Goal: Navigation & Orientation: Find specific page/section

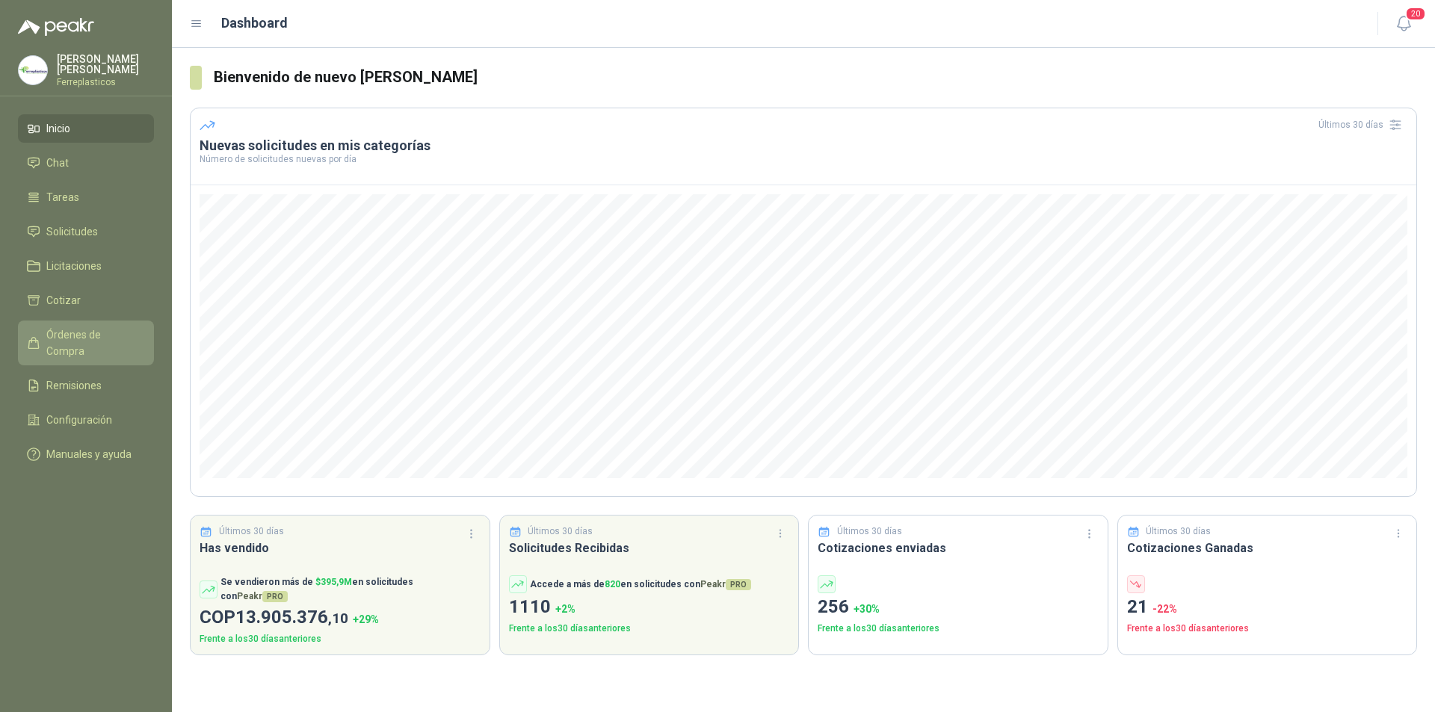
click at [96, 339] on span "Órdenes de Compra" at bounding box center [92, 343] width 93 height 33
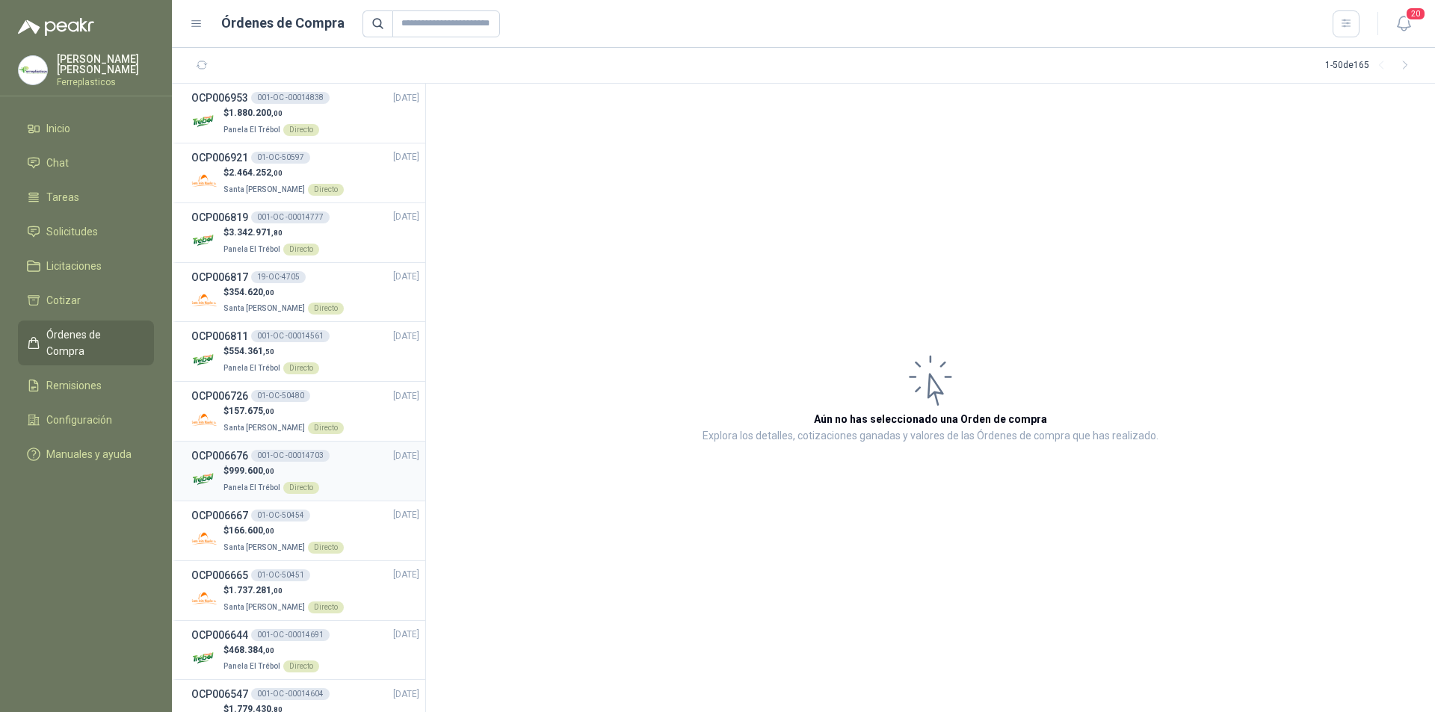
scroll to position [75, 0]
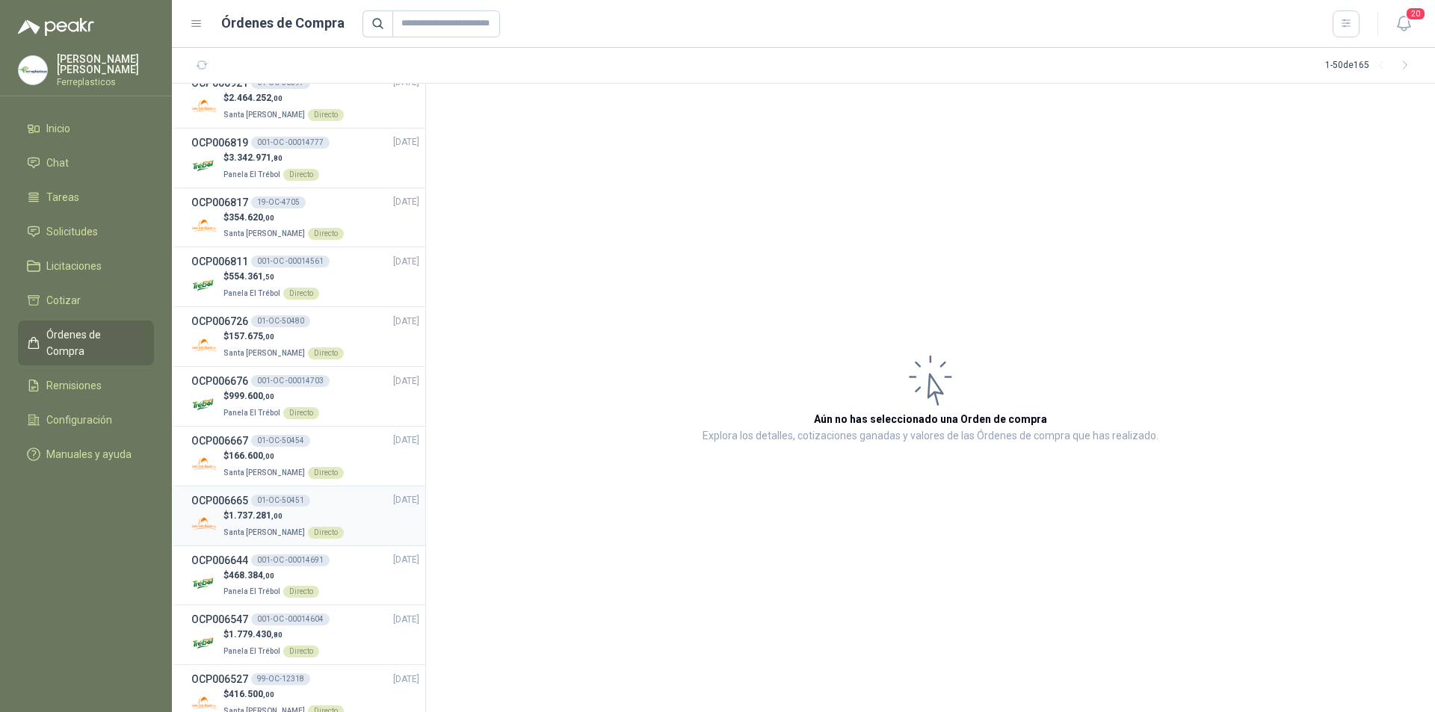
click at [329, 504] on div "OCP006665 01-OC-50451 [DATE]" at bounding box center [305, 500] width 228 height 16
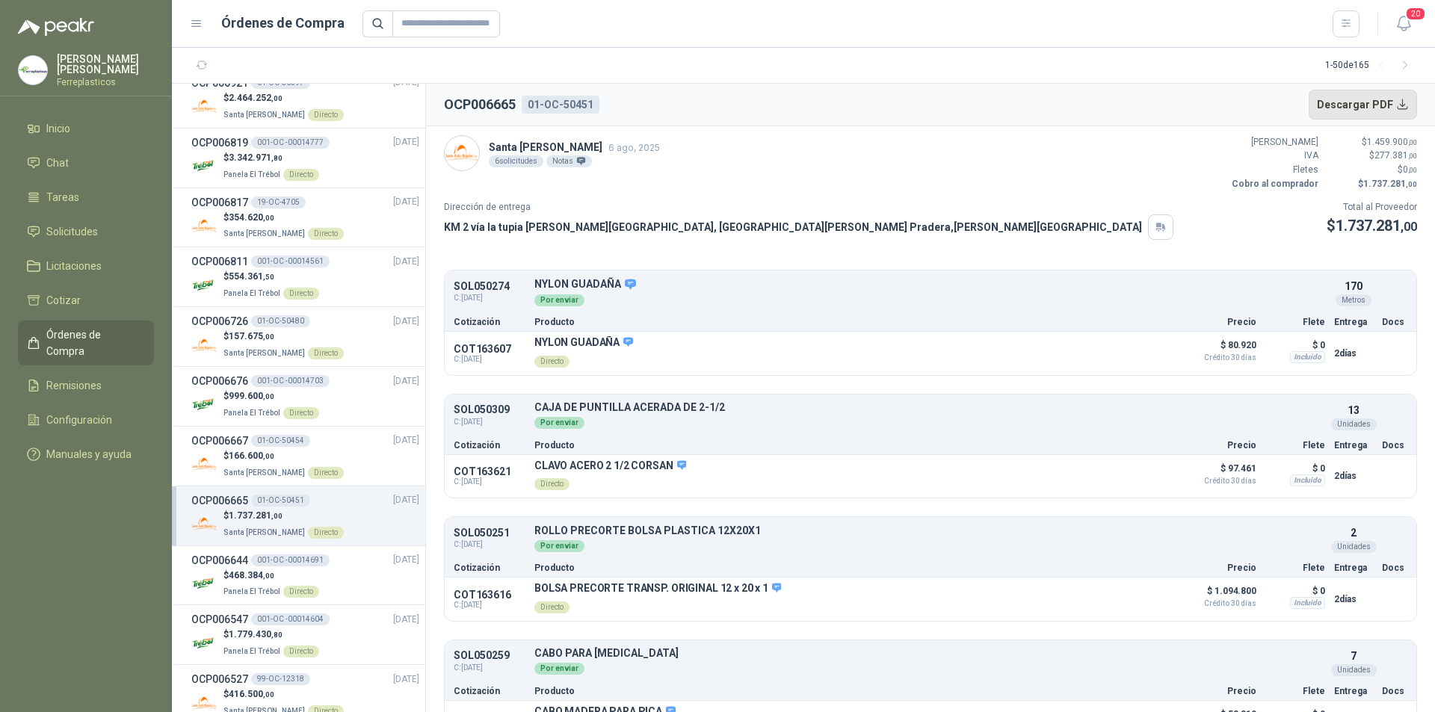
click at [1364, 99] on button "Descargar PDF" at bounding box center [1362, 105] width 109 height 30
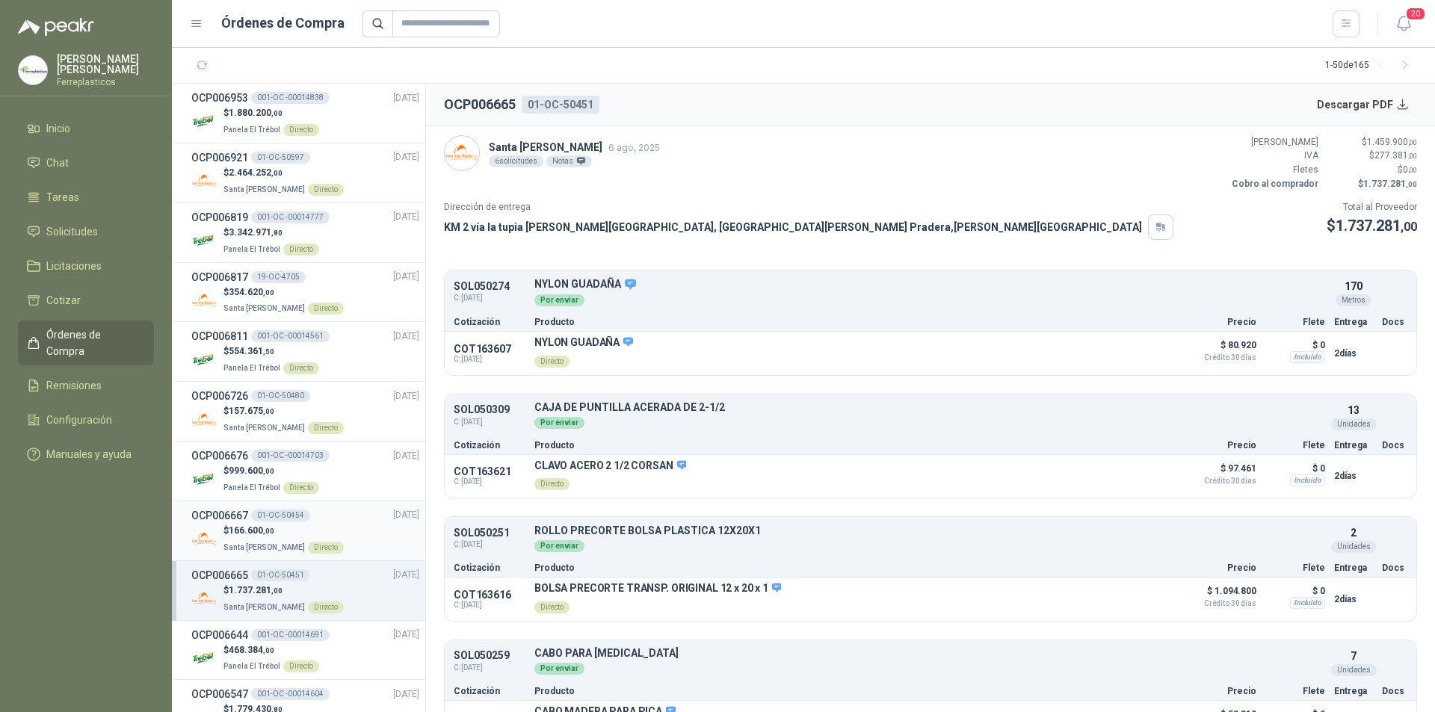
click at [353, 527] on div "$ 166.600 ,00 Santa [PERSON_NAME] Directo" at bounding box center [305, 539] width 228 height 31
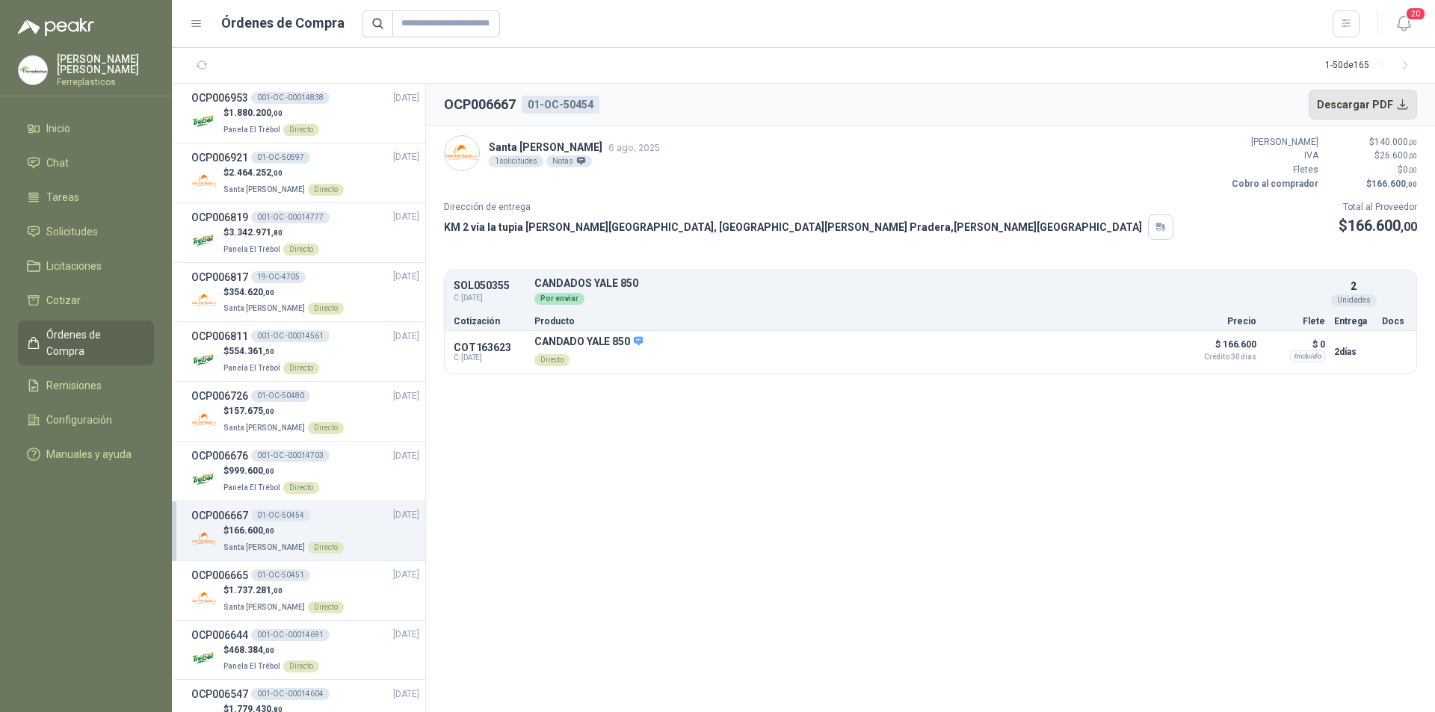
click at [1361, 110] on button "Descargar PDF" at bounding box center [1362, 105] width 109 height 30
click at [337, 411] on div "$ 157.675 ,00 Santa [PERSON_NAME] Directo" at bounding box center [305, 419] width 228 height 31
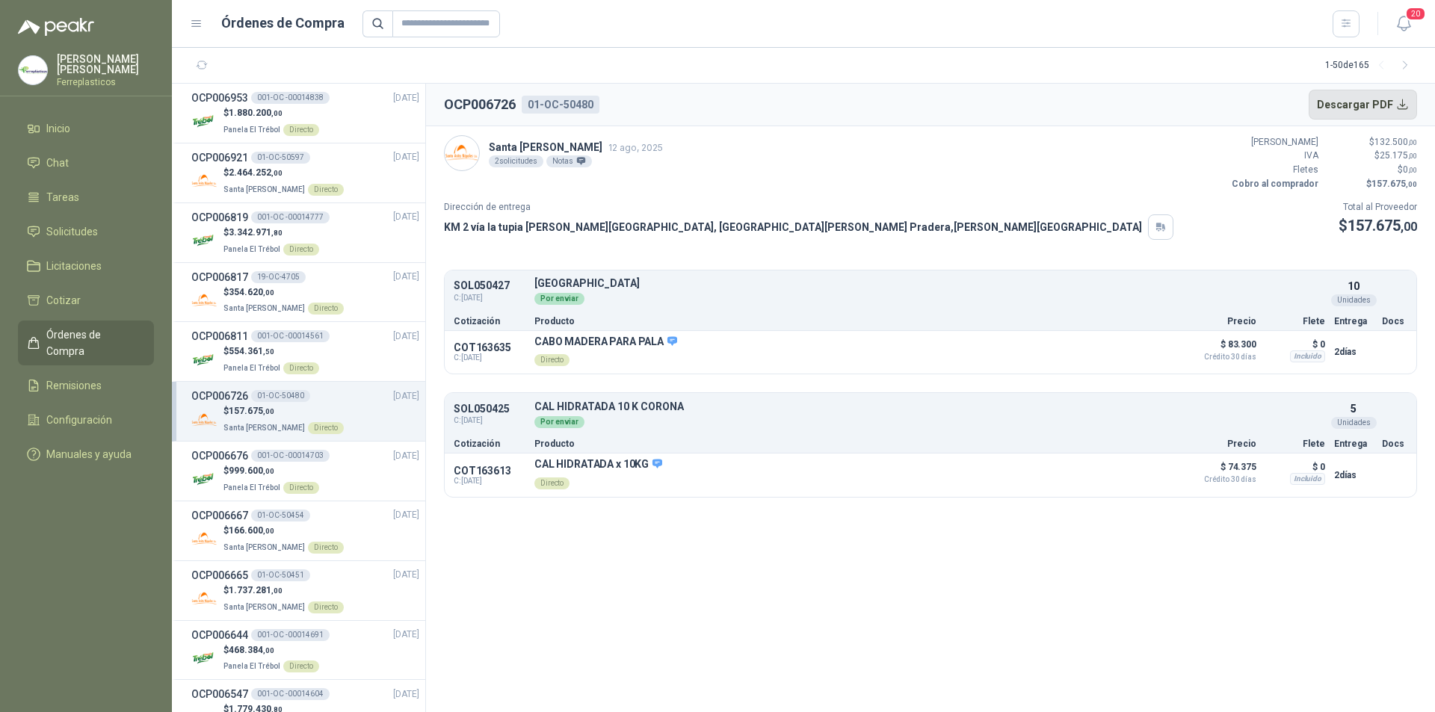
click at [1372, 102] on button "Descargar PDF" at bounding box center [1362, 105] width 109 height 30
click at [351, 157] on div "OCP006921 01-OC-50597 [DATE]" at bounding box center [305, 157] width 228 height 16
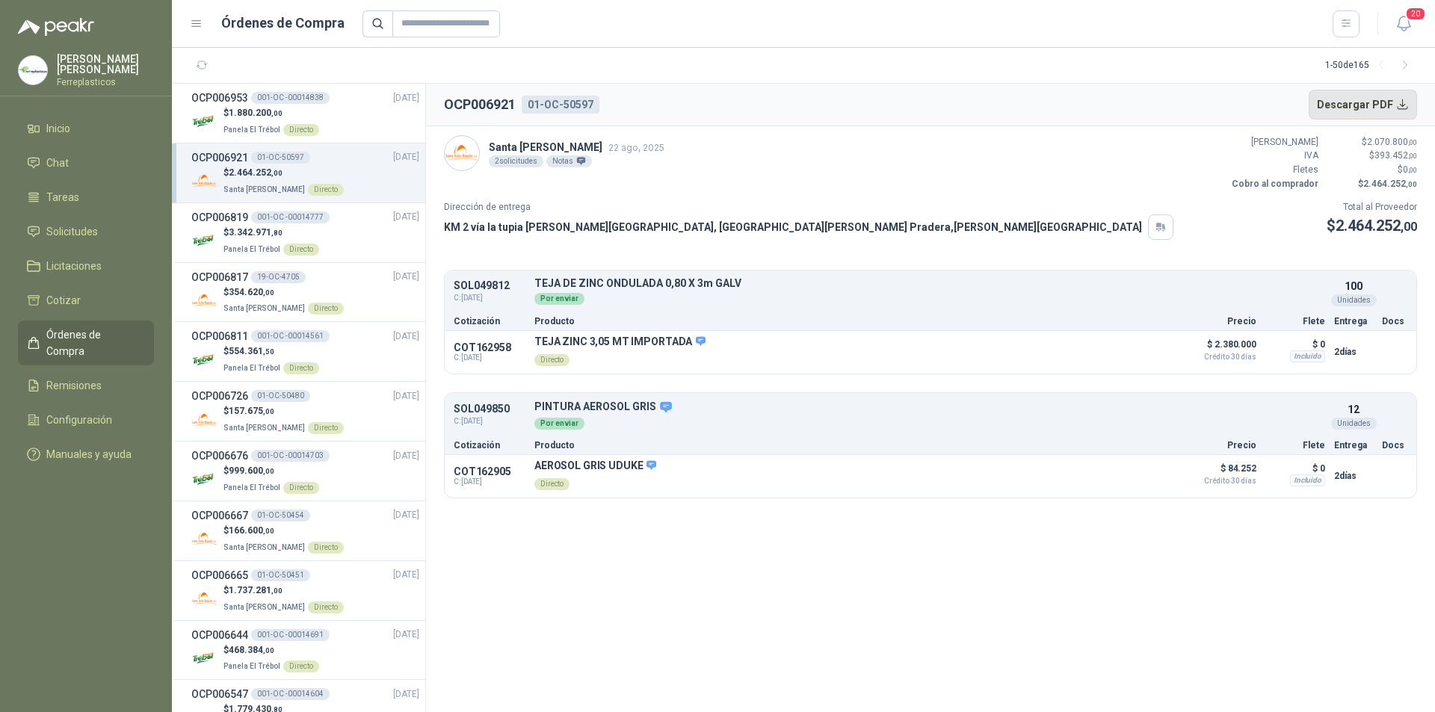
click at [1359, 108] on button "Descargar PDF" at bounding box center [1362, 105] width 109 height 30
click at [88, 223] on span "Solicitudes" at bounding box center [72, 231] width 52 height 16
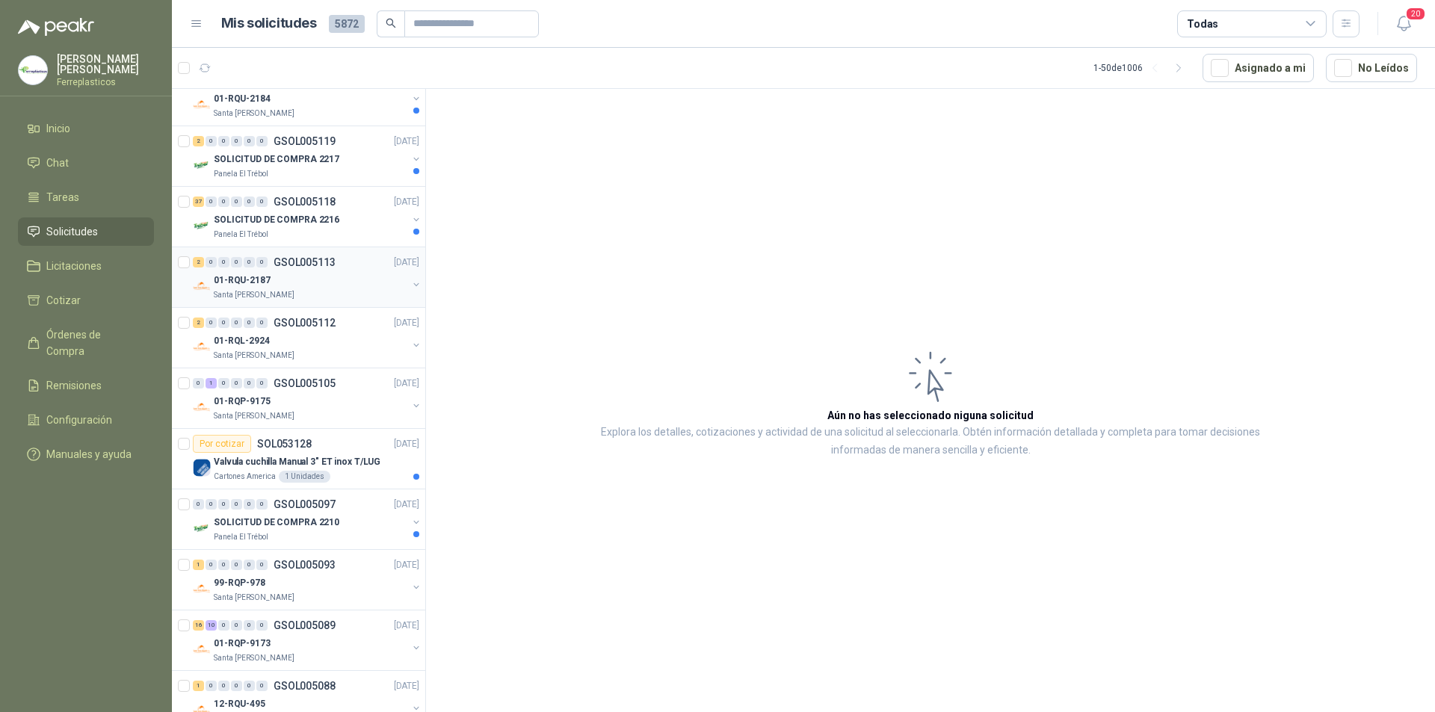
scroll to position [448, 0]
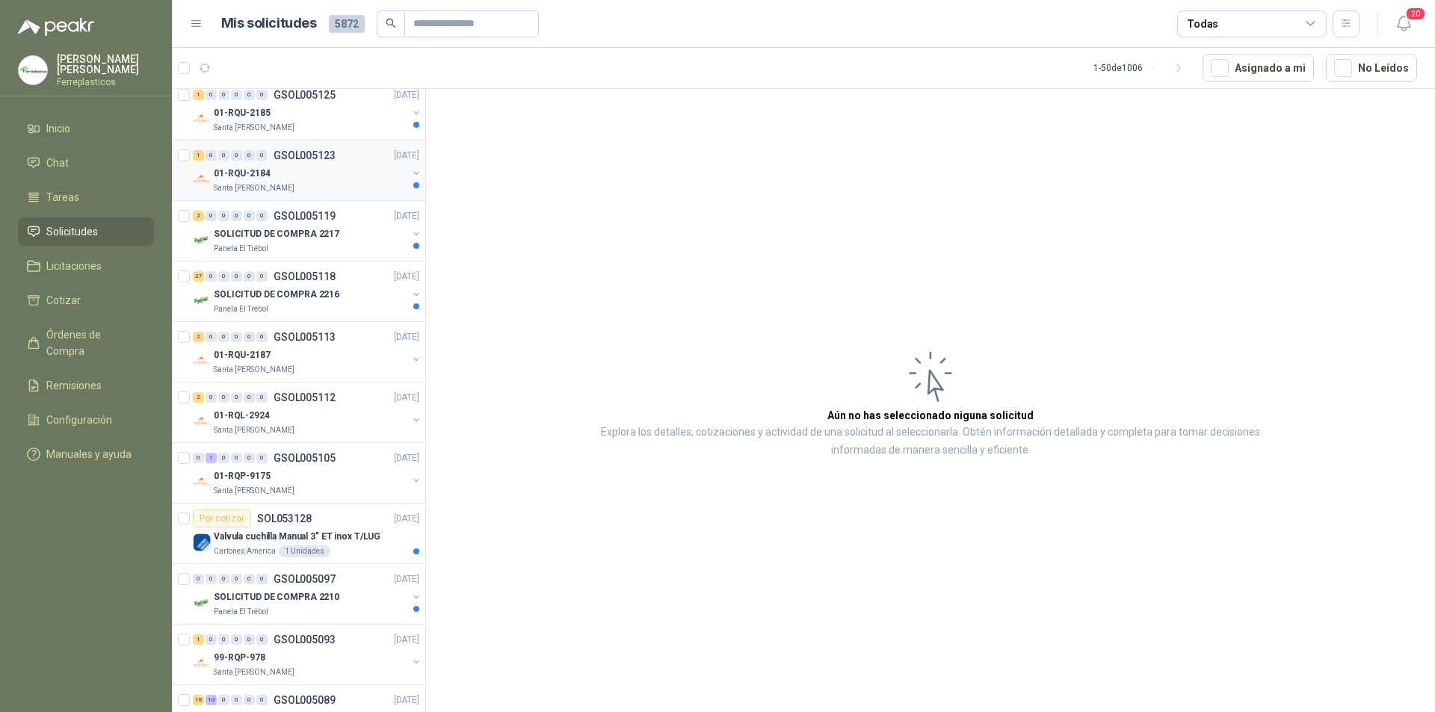
click at [368, 172] on div "01-RQU-2184" at bounding box center [311, 173] width 194 height 18
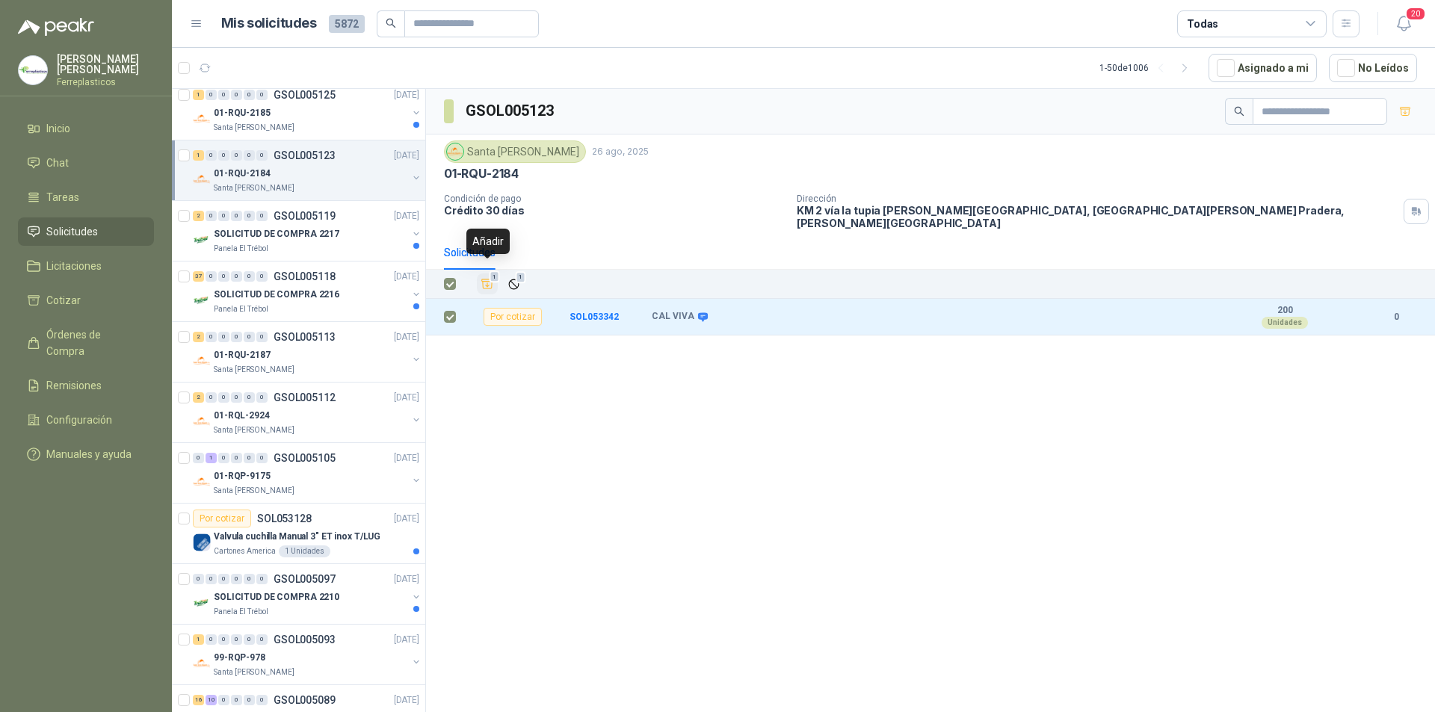
click at [488, 277] on icon "Añadir" at bounding box center [486, 283] width 13 height 13
click at [332, 112] on div "01-RQU-2185" at bounding box center [311, 113] width 194 height 18
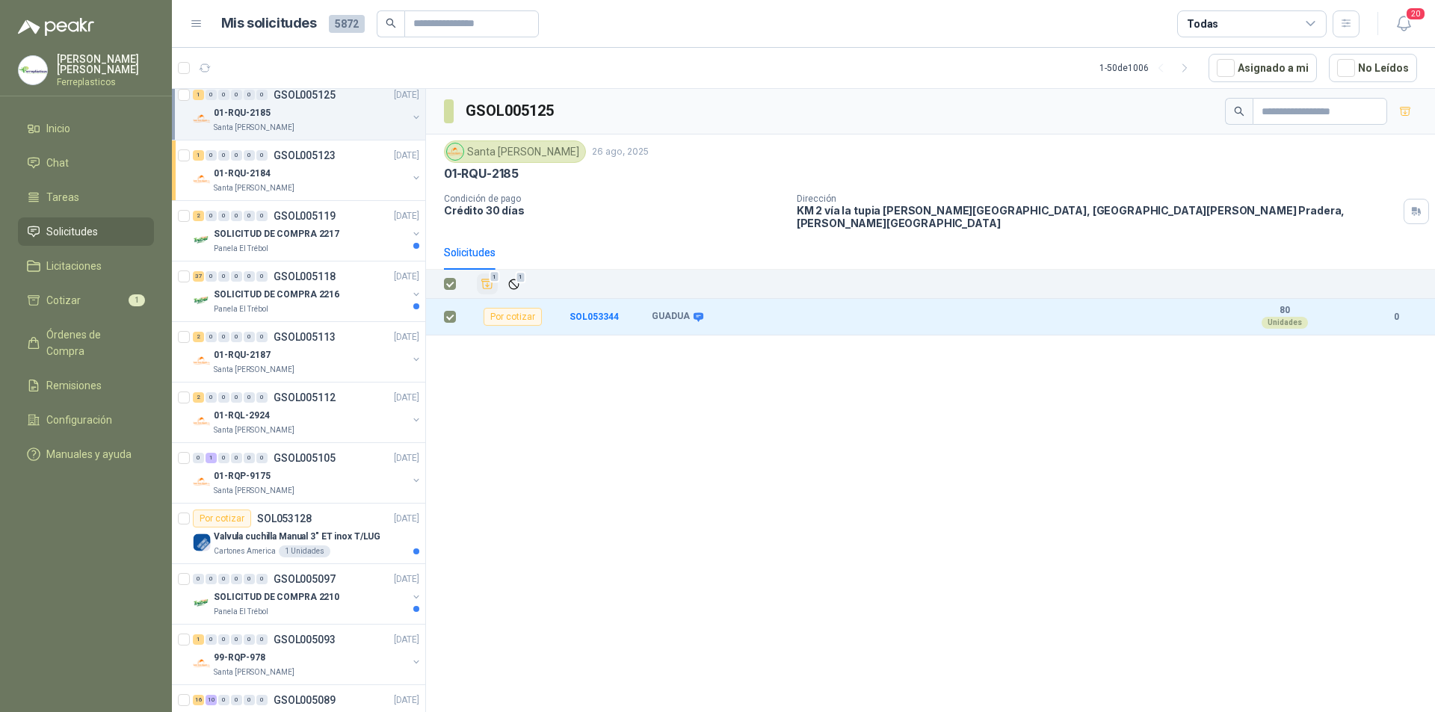
click at [486, 277] on icon "Añadir" at bounding box center [486, 283] width 13 height 13
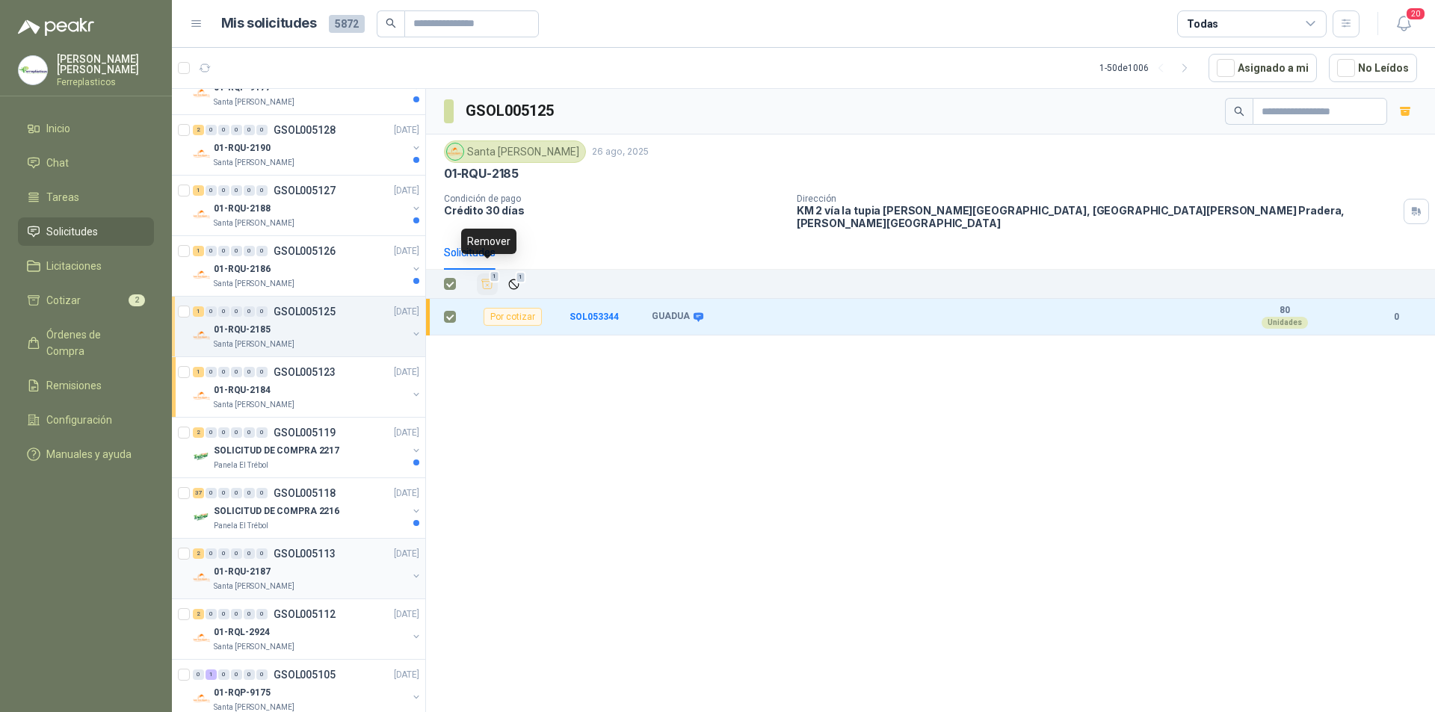
scroll to position [224, 0]
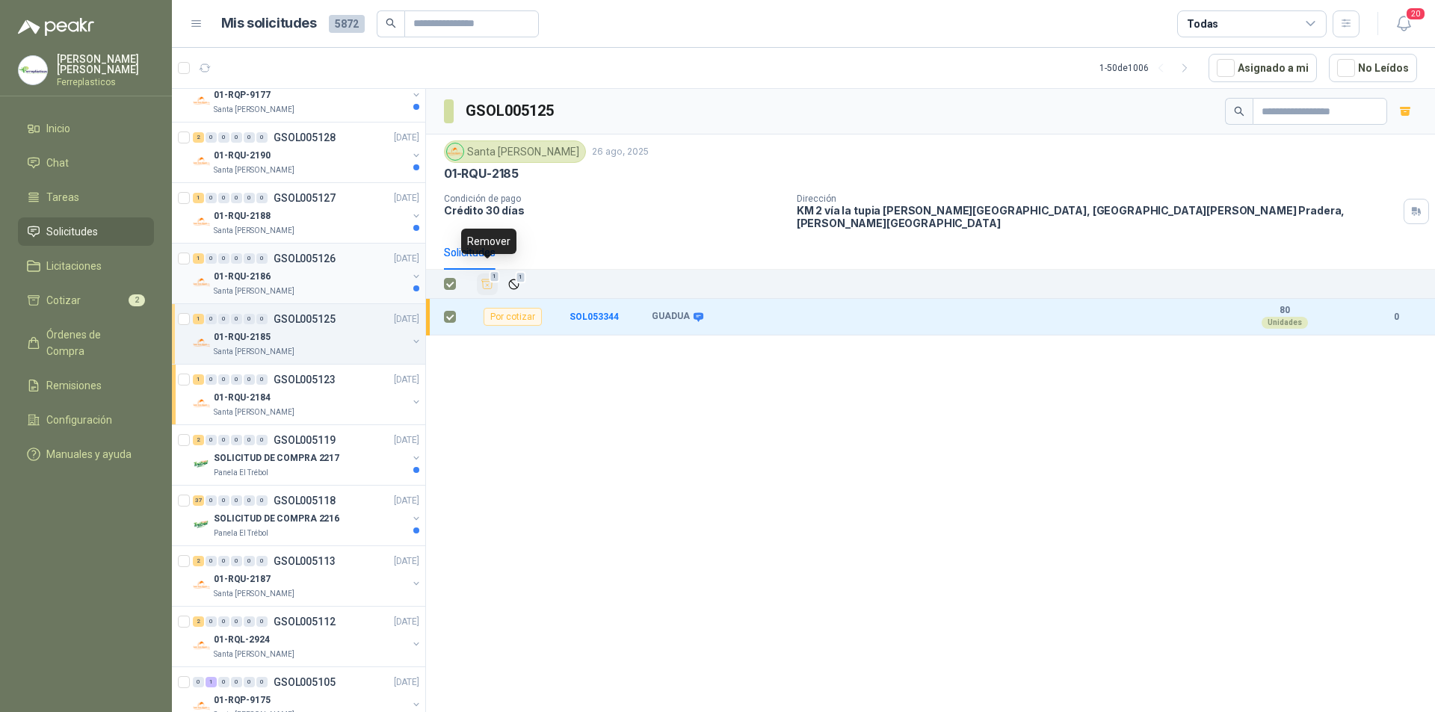
click at [356, 284] on div "01-RQU-2186" at bounding box center [311, 276] width 194 height 18
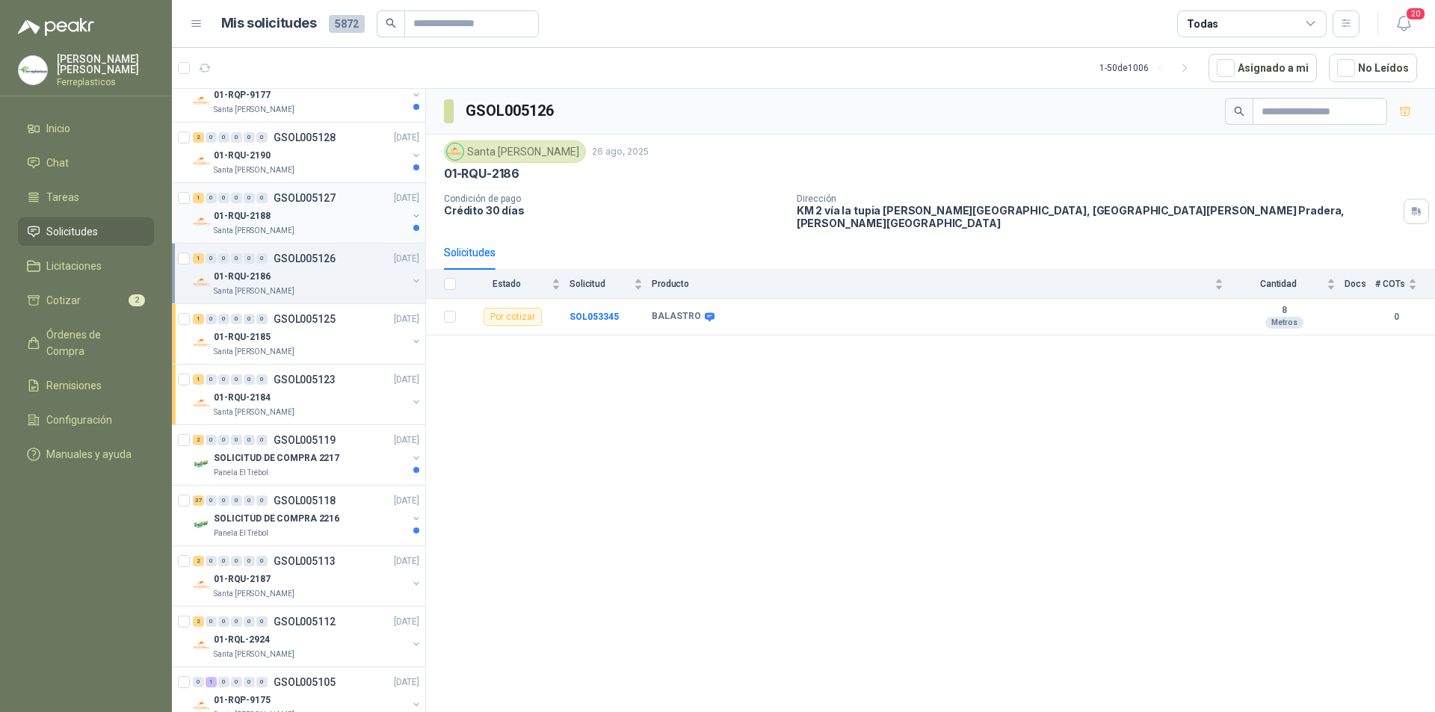
click at [371, 232] on div "Santa [PERSON_NAME]" at bounding box center [311, 231] width 194 height 12
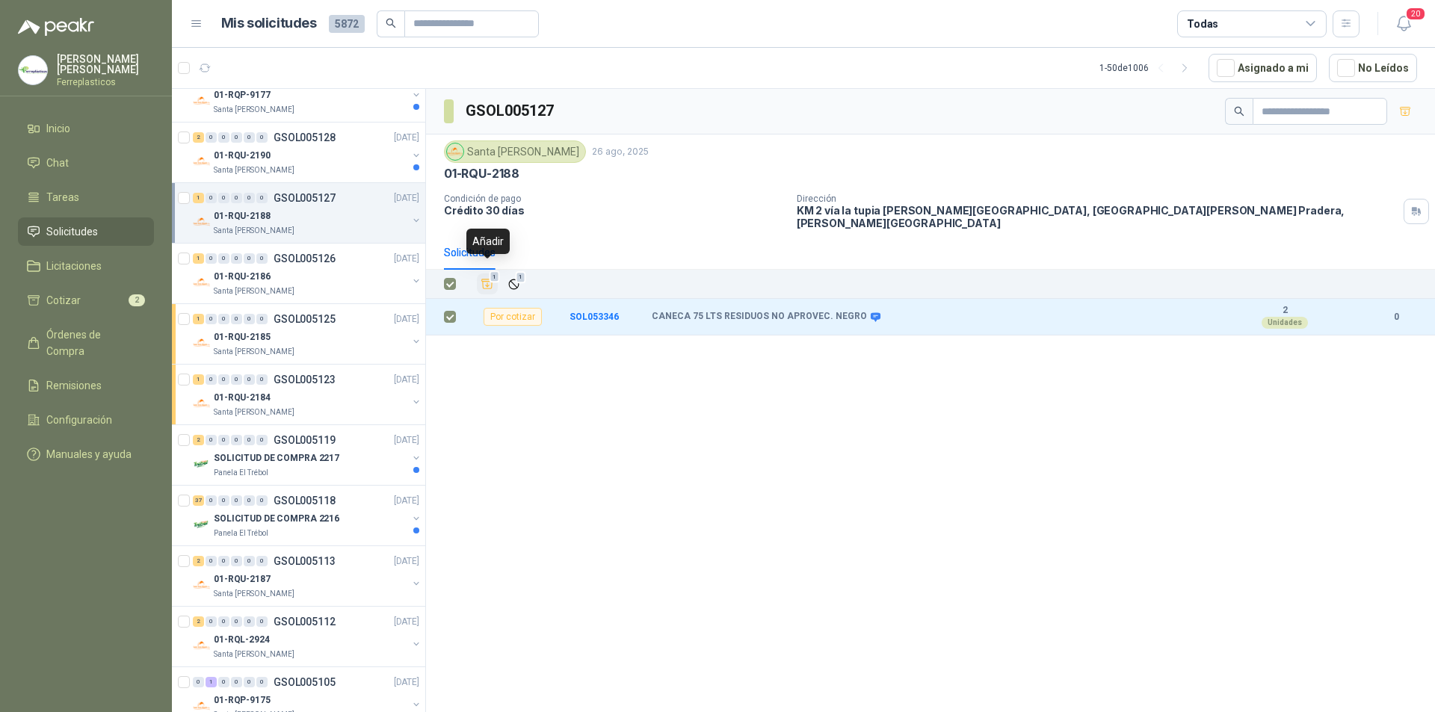
click at [492, 277] on icon "Añadir" at bounding box center [486, 283] width 13 height 13
click at [306, 164] on div "01-RQU-2190" at bounding box center [311, 155] width 194 height 18
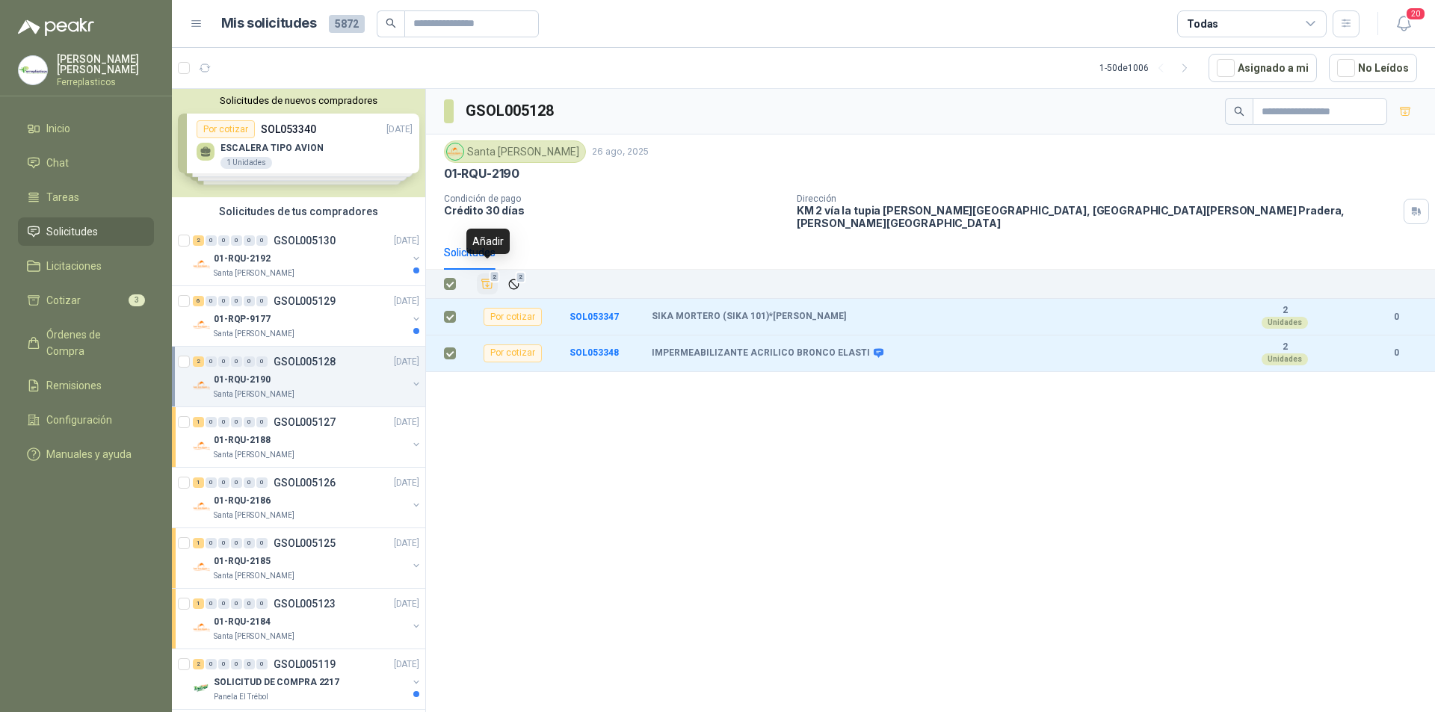
click at [486, 277] on icon "Añadir" at bounding box center [486, 283] width 13 height 13
click at [315, 321] on div "01-RQP-9177" at bounding box center [311, 319] width 194 height 18
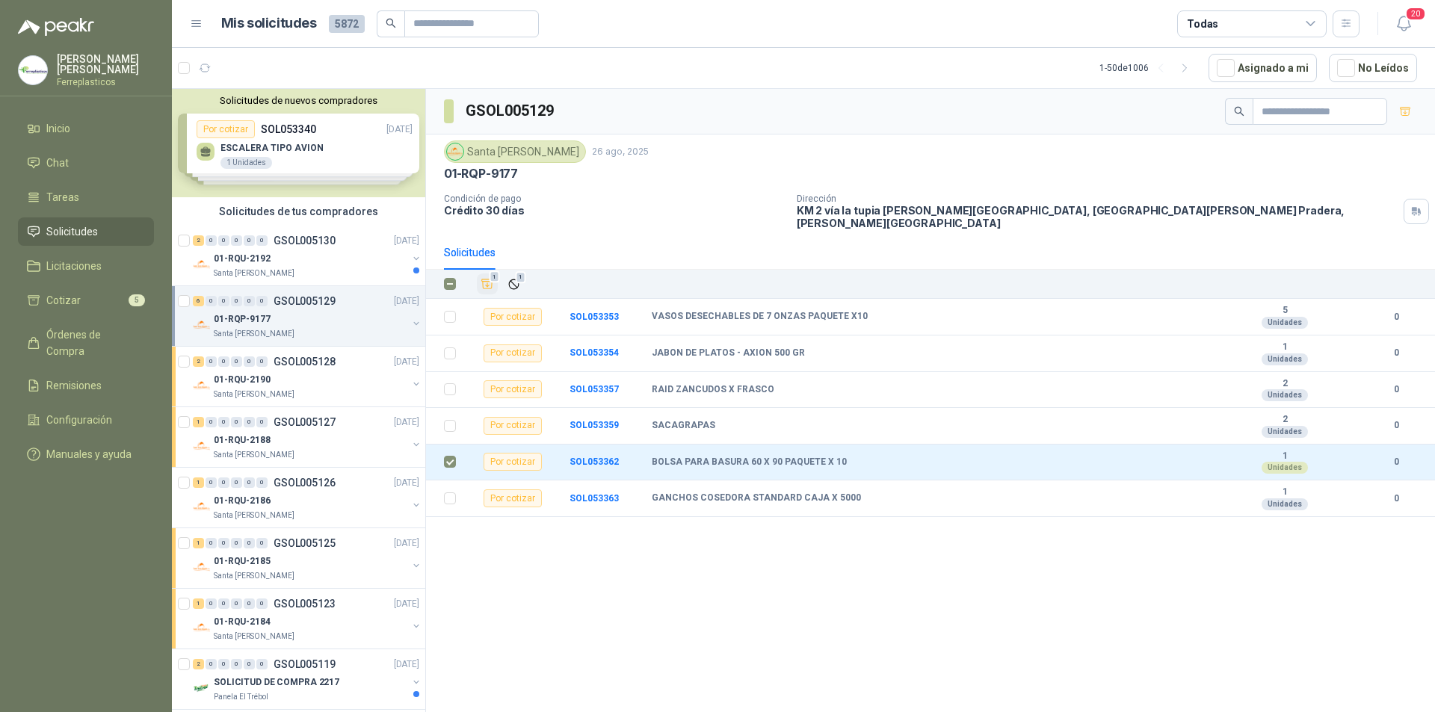
click at [483, 277] on icon "Añadir" at bounding box center [486, 283] width 13 height 13
click at [344, 268] on div "Santa [PERSON_NAME]" at bounding box center [311, 273] width 194 height 12
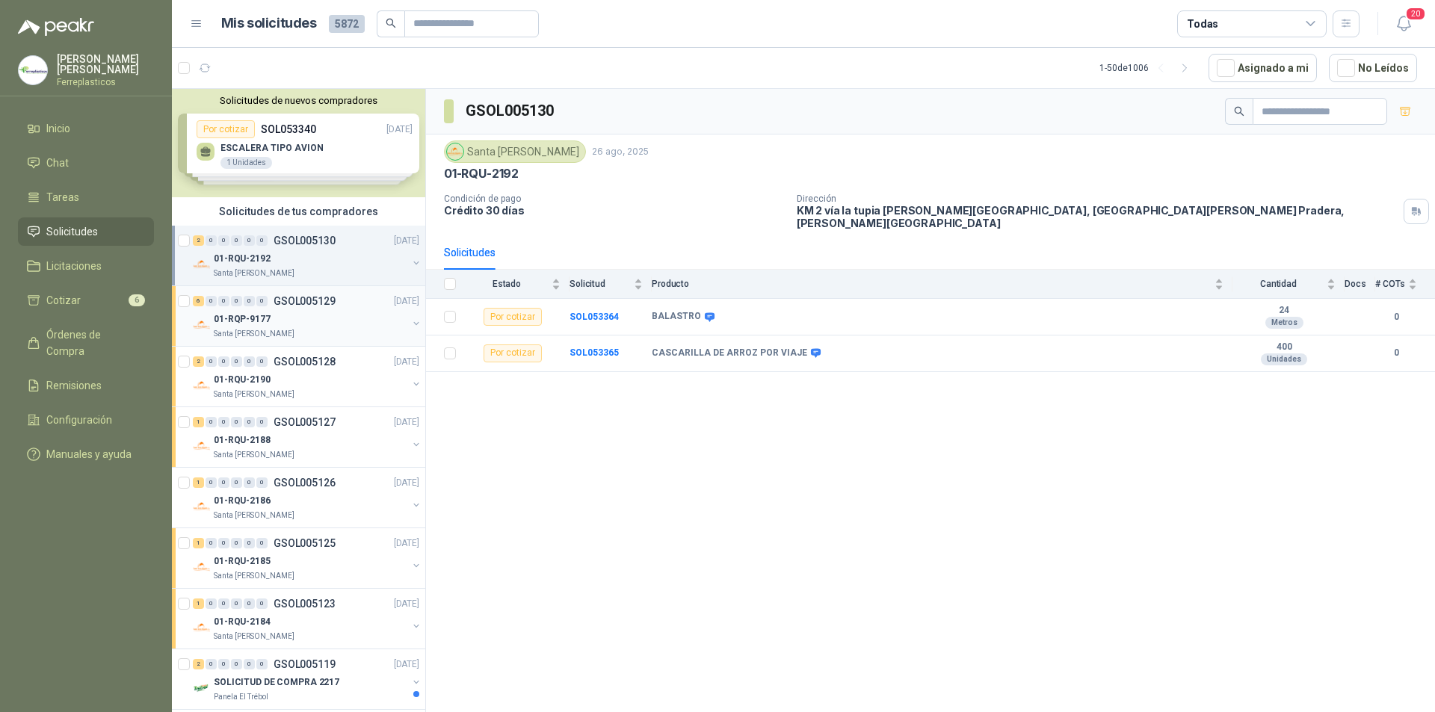
click at [362, 326] on div "01-RQP-9177" at bounding box center [311, 319] width 194 height 18
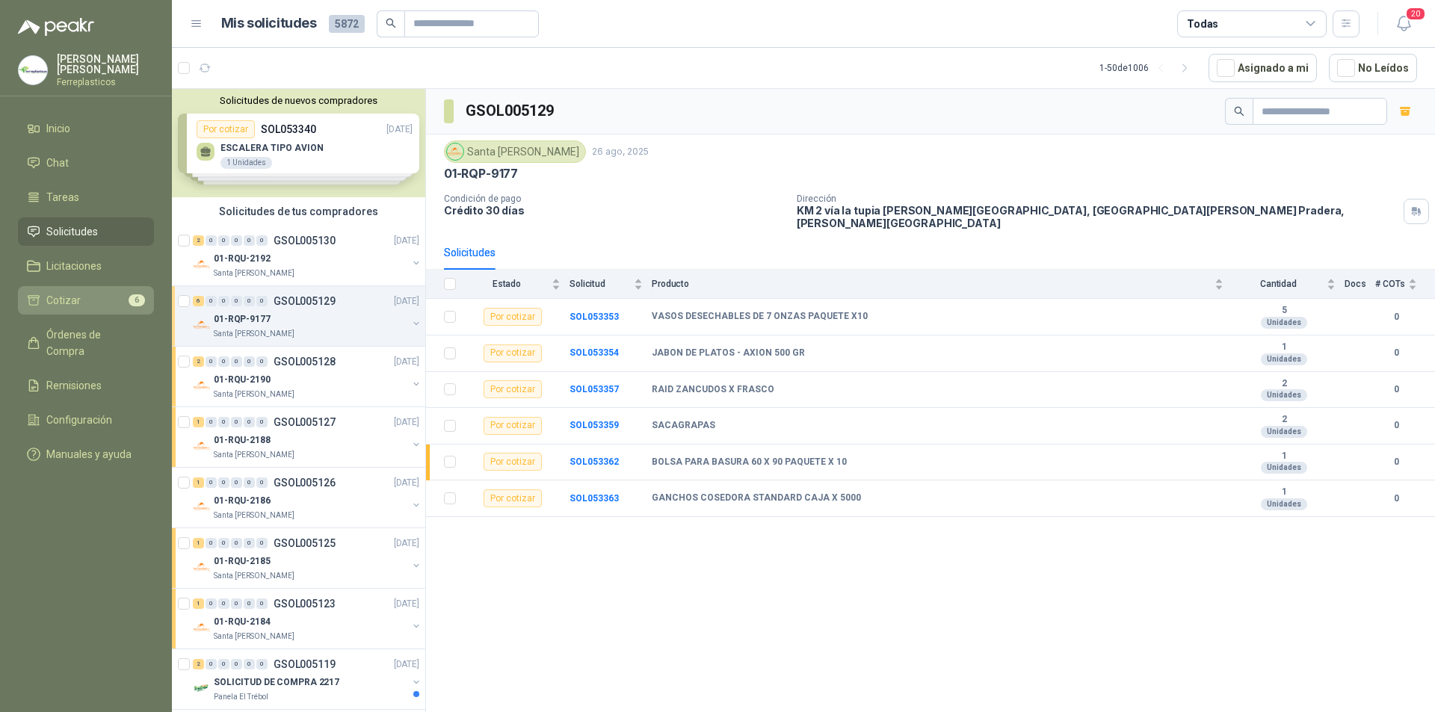
click at [88, 300] on li "Cotizar 6" at bounding box center [86, 300] width 118 height 16
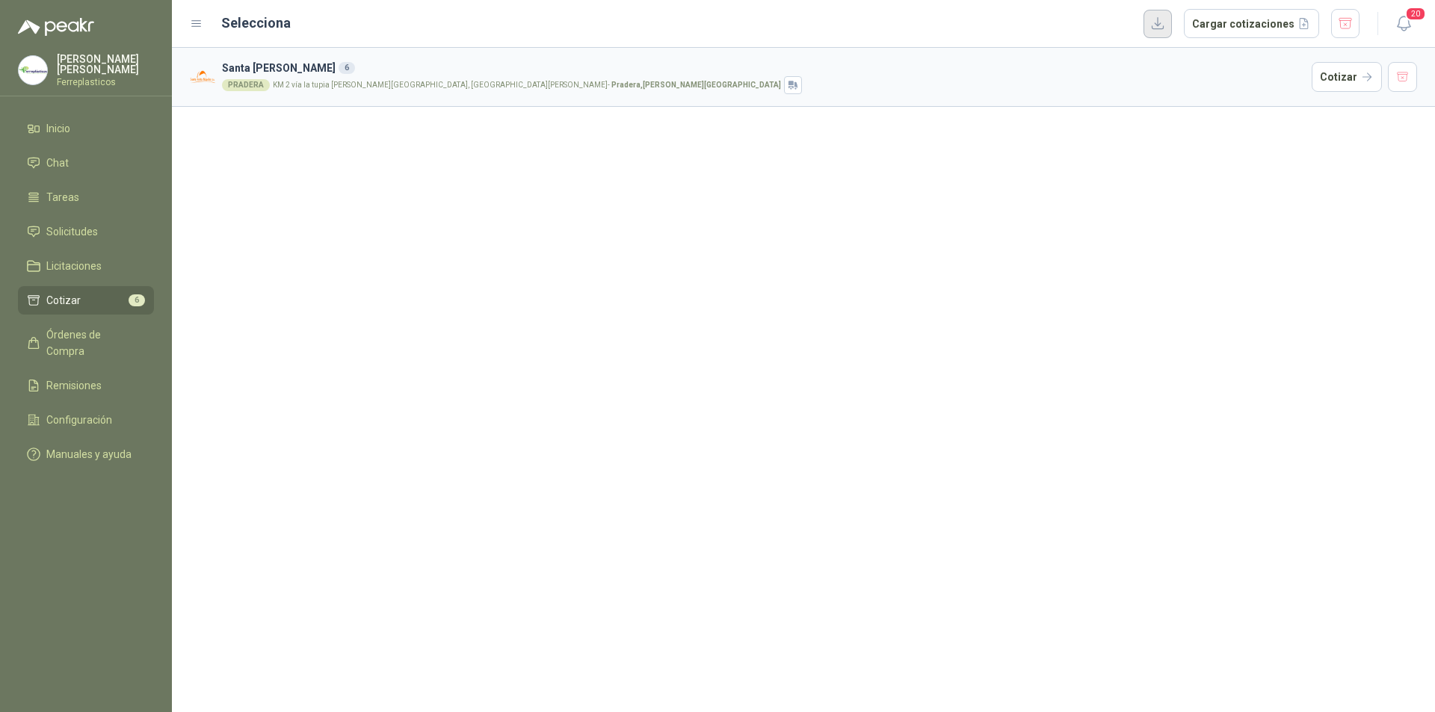
click at [1170, 28] on button "button" at bounding box center [1157, 24] width 28 height 28
